Goal: Transaction & Acquisition: Subscribe to service/newsletter

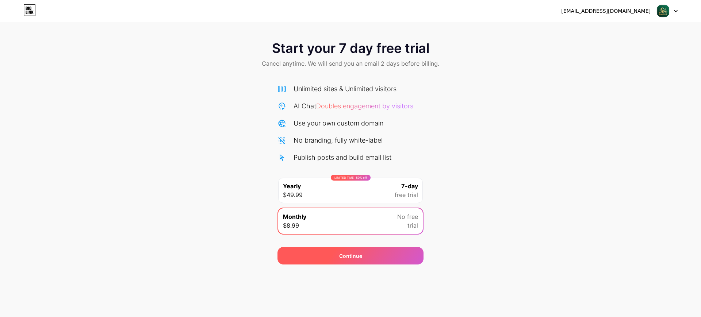
click at [359, 256] on div "Continue" at bounding box center [350, 256] width 23 height 8
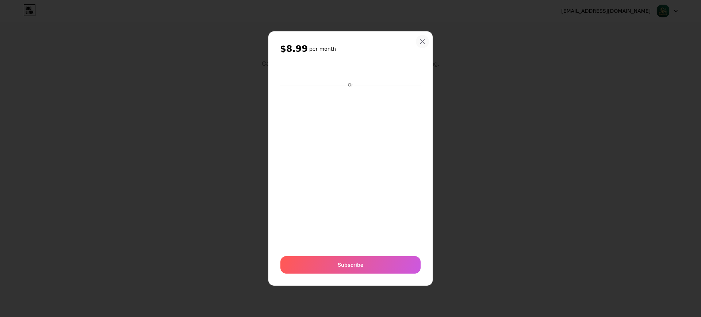
click at [419, 40] on icon at bounding box center [422, 42] width 6 height 6
